Goal: Task Accomplishment & Management: Manage account settings

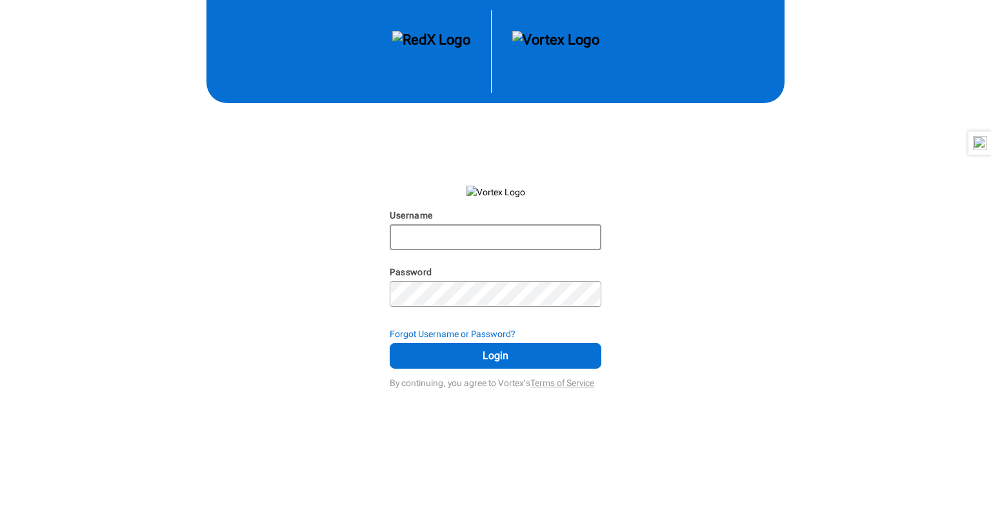
click at [495, 237] on input "Username" at bounding box center [495, 237] width 208 height 23
type input "heathercgrimes"
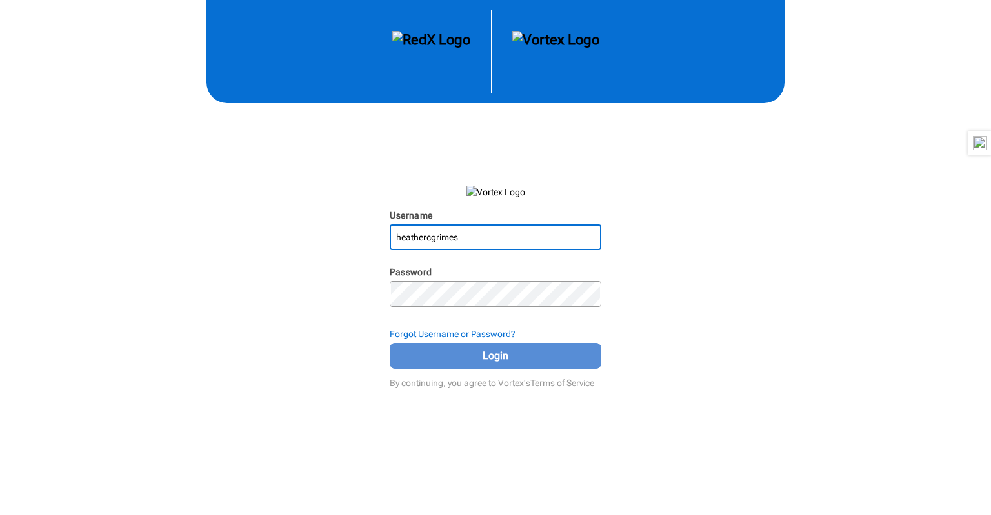
click at [512, 353] on span "Login" at bounding box center [495, 355] width 179 height 15
